Goal: Navigation & Orientation: Find specific page/section

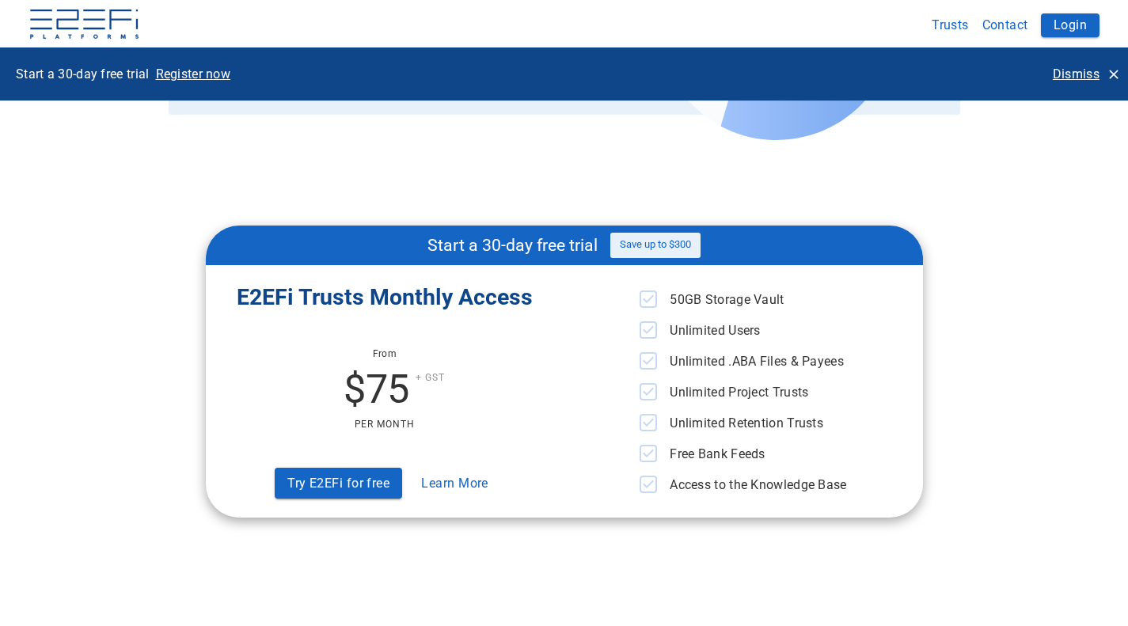
scroll to position [4571, 0]
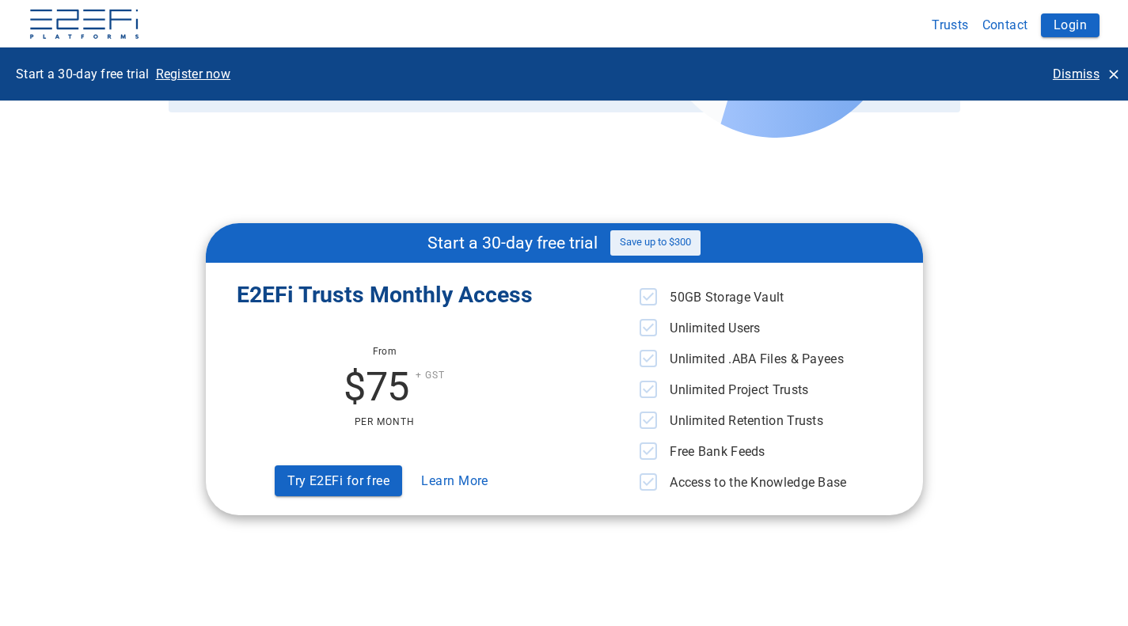
click at [123, 324] on div "Designed so you only pay for what you use Our Monthly Access starts from $75 pe…" at bounding box center [564, 87] width 912 height 919
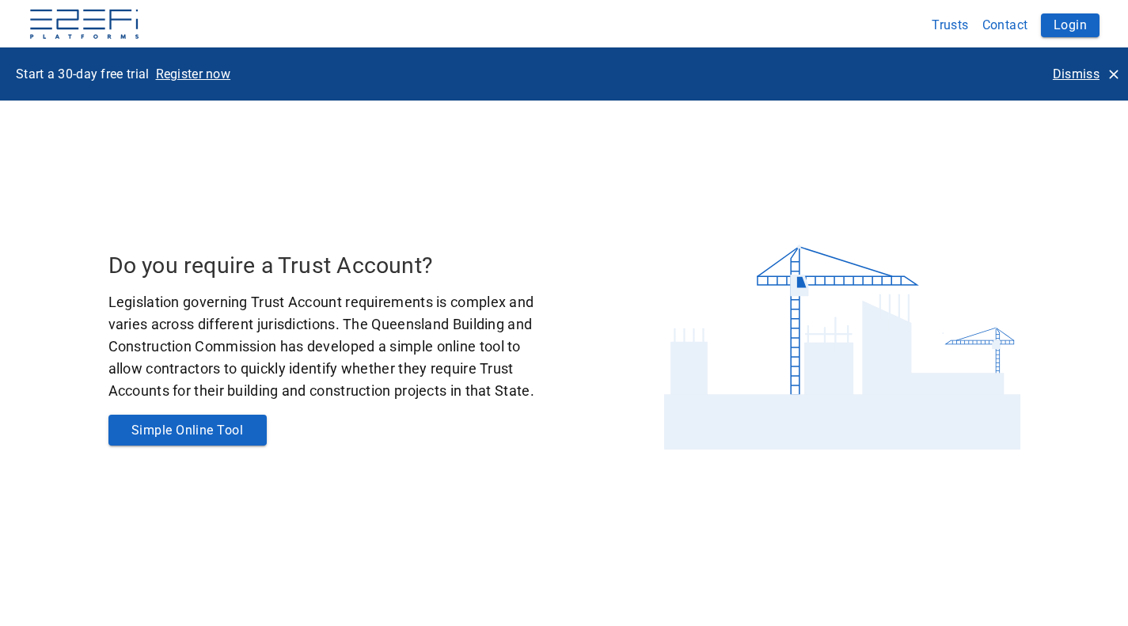
scroll to position [2093, 0]
click at [234, 430] on button "Simple Online Tool" at bounding box center [187, 430] width 158 height 31
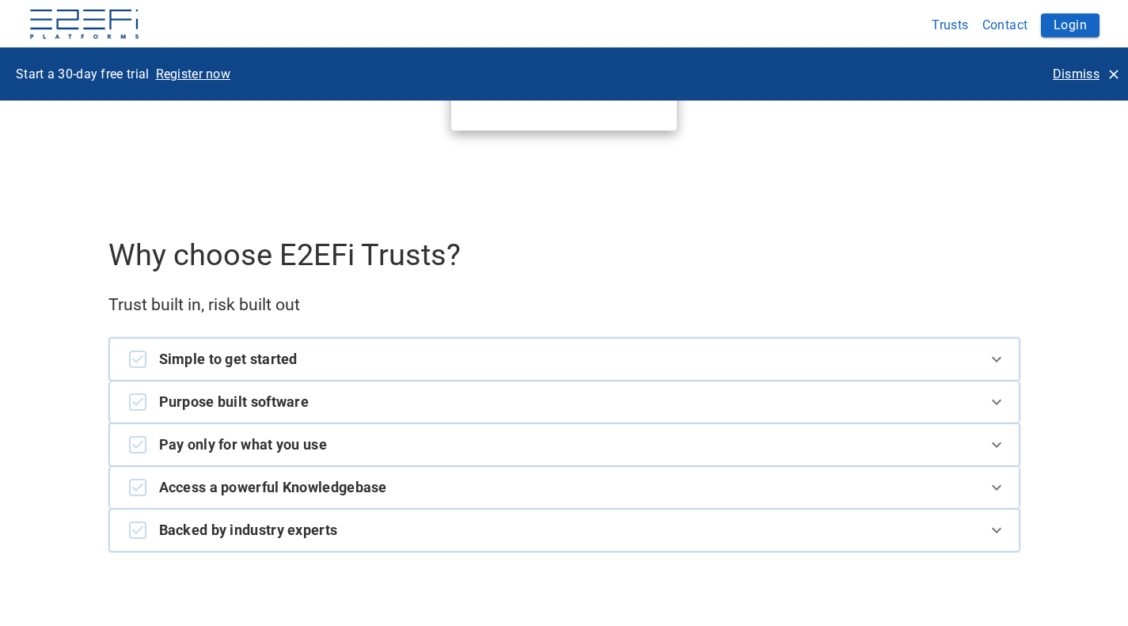
scroll to position [3545, 0]
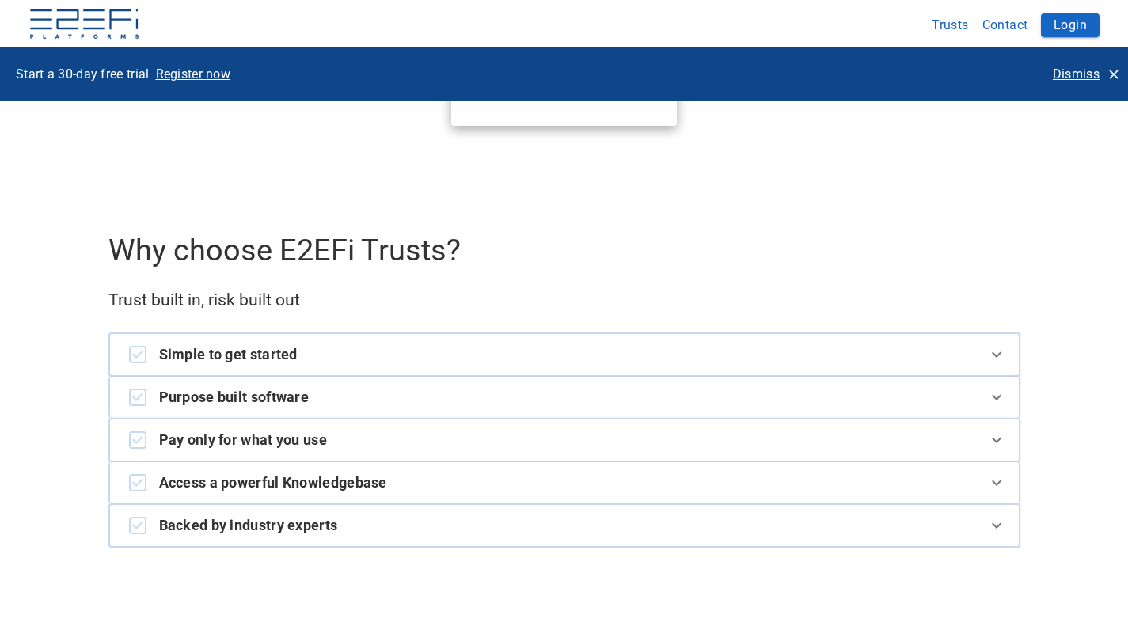
click at [235, 384] on div "Purpose built software" at bounding box center [564, 397] width 908 height 41
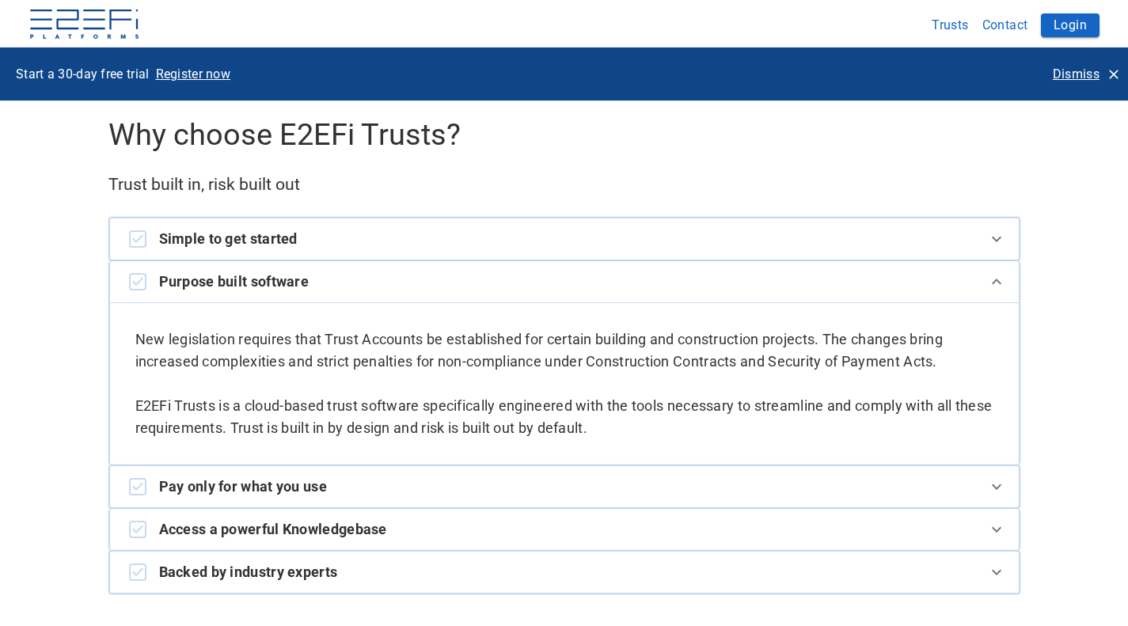
scroll to position [3668, 0]
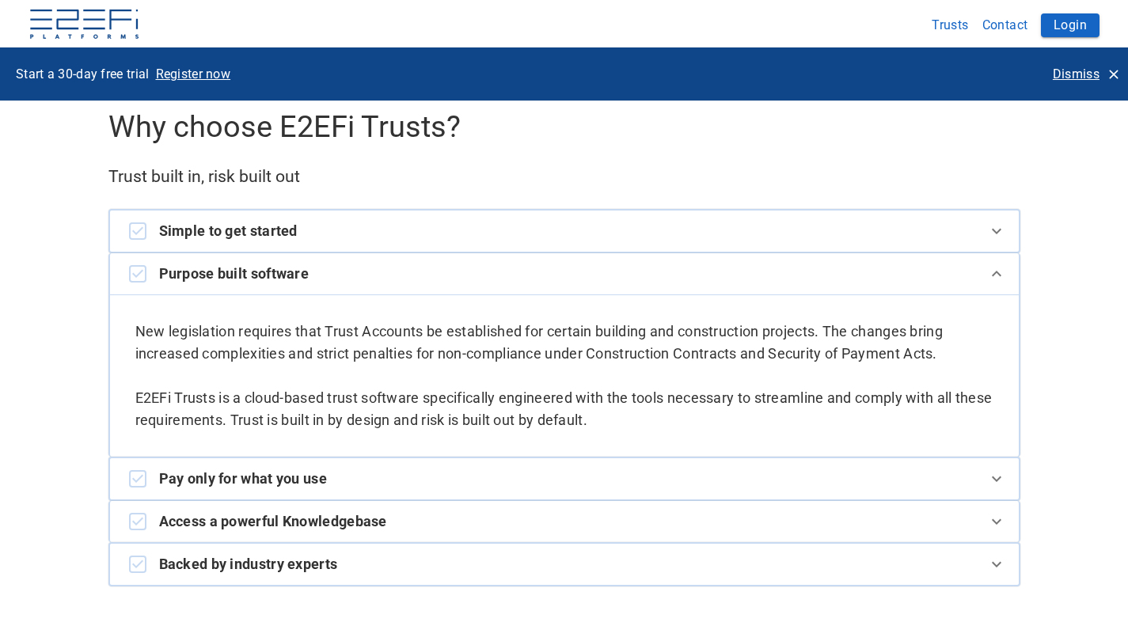
click at [324, 481] on span "Pay only for what you use" at bounding box center [243, 479] width 169 height 22
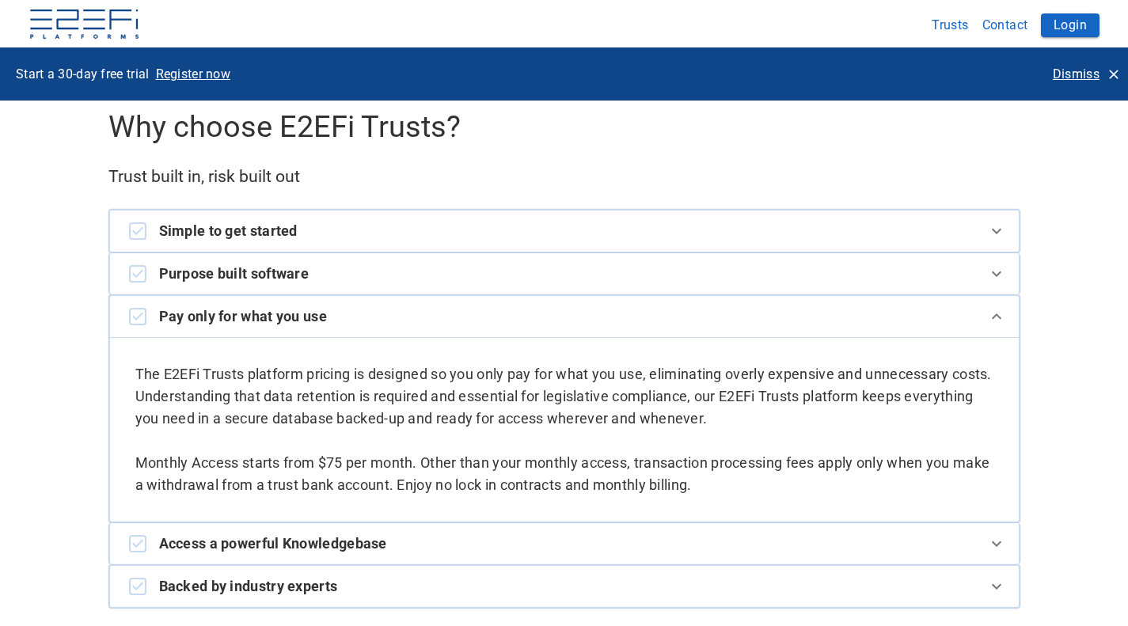
click at [361, 541] on span "Access a powerful Knowledgebase" at bounding box center [273, 544] width 228 height 22
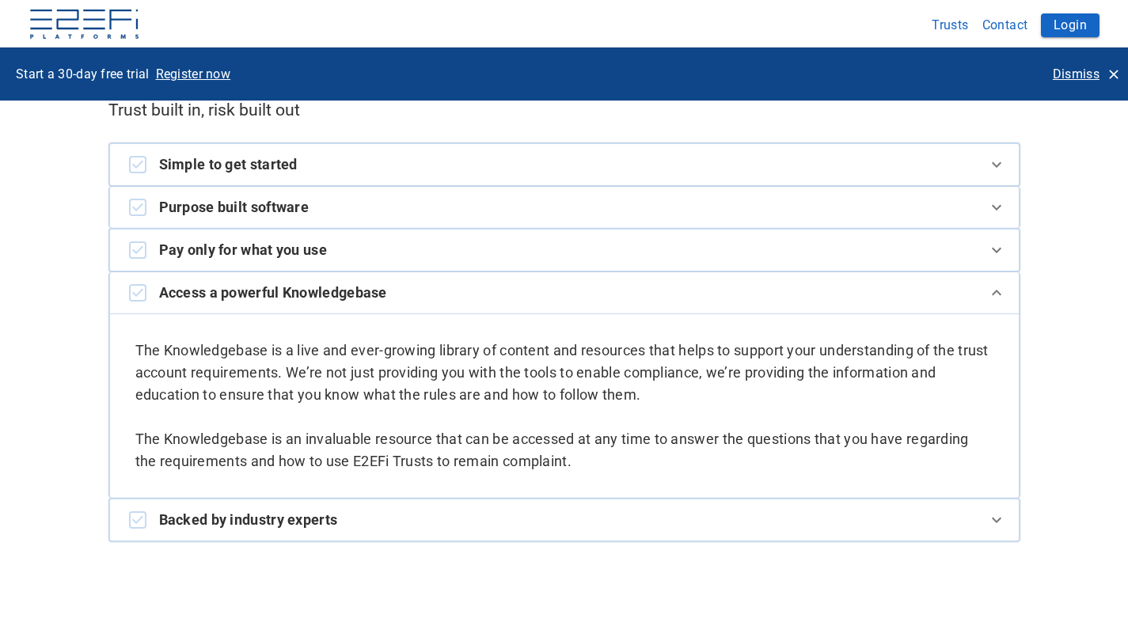
scroll to position [3755, 0]
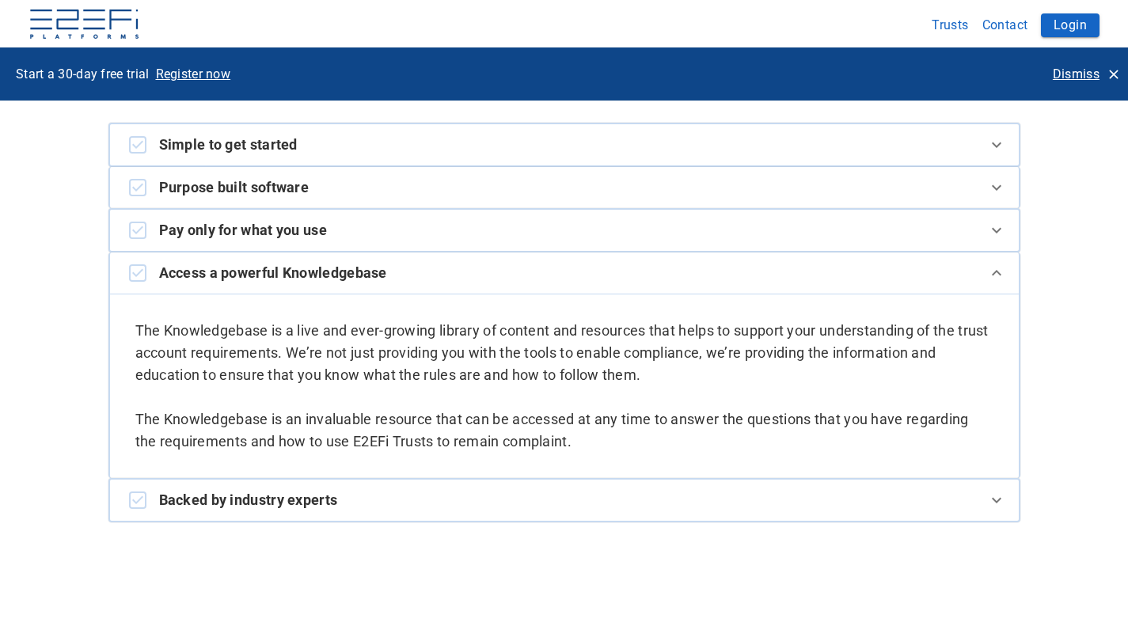
click at [400, 491] on div "Backed by industry experts" at bounding box center [558, 500] width 858 height 22
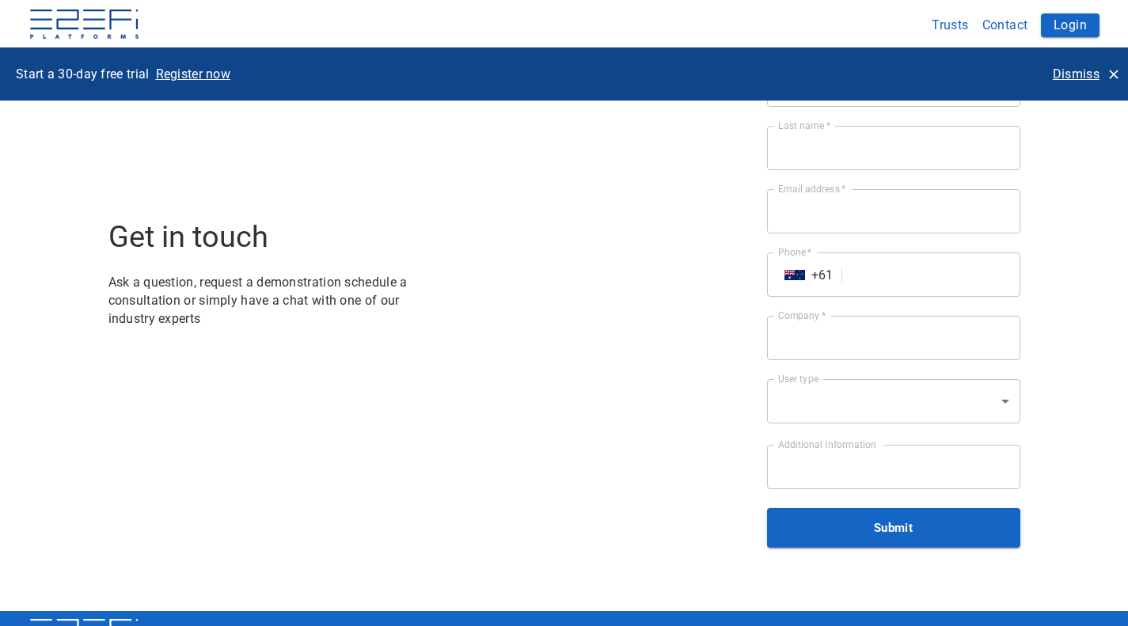
scroll to position [5571, 0]
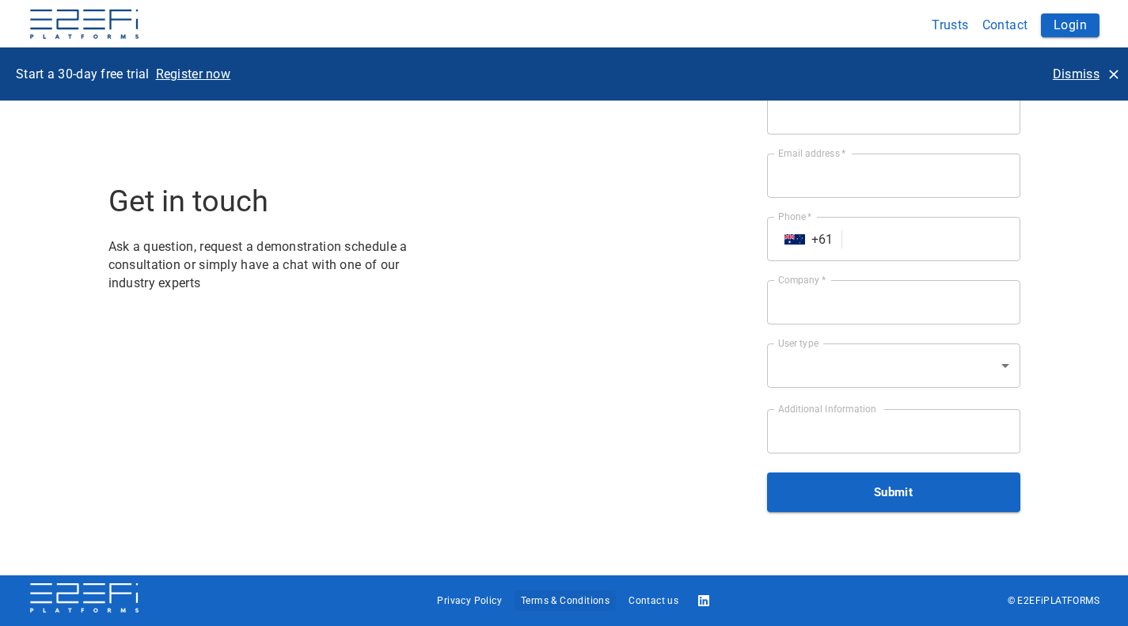
click at [557, 597] on span "Terms & Conditions" at bounding box center [565, 600] width 89 height 11
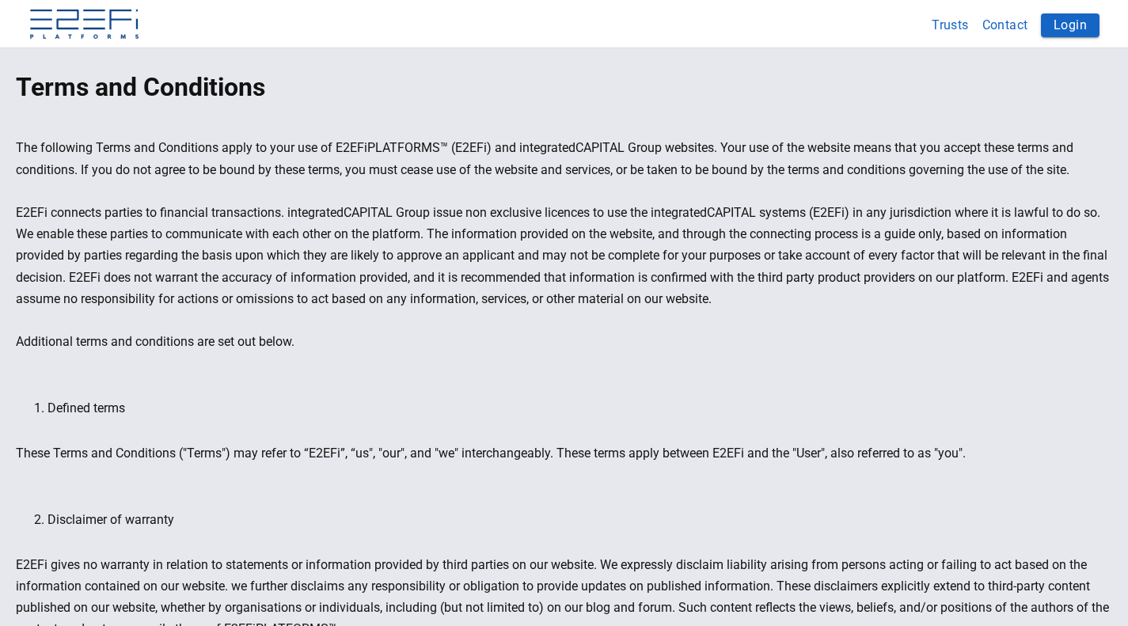
scroll to position [9, 0]
